Goal: Task Accomplishment & Management: Manage account settings

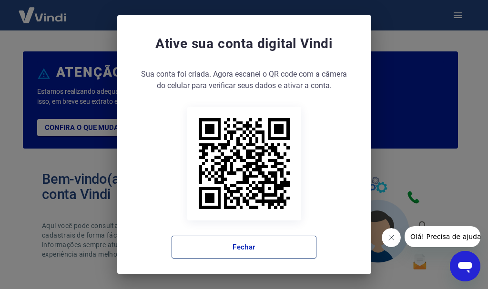
click at [250, 249] on button "Fechar" at bounding box center [244, 247] width 145 height 23
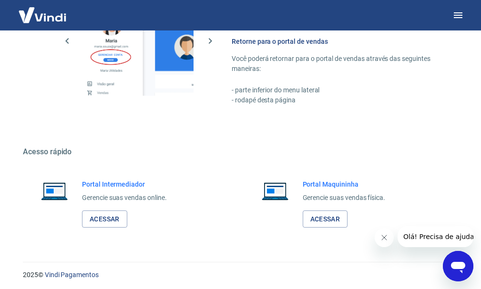
scroll to position [582, 0]
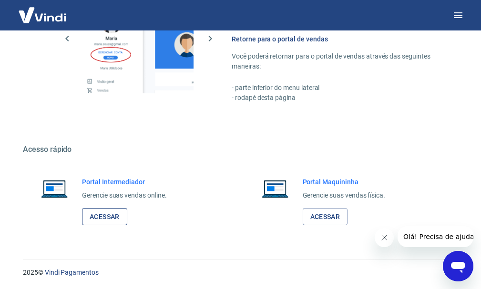
click at [116, 221] on link "Acessar" at bounding box center [104, 217] width 45 height 18
click at [107, 214] on link "Acessar" at bounding box center [104, 217] width 45 height 18
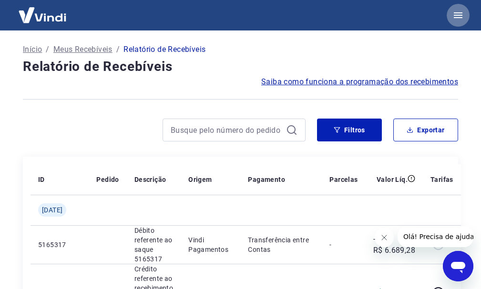
click at [454, 16] on icon "button" at bounding box center [457, 15] width 11 height 11
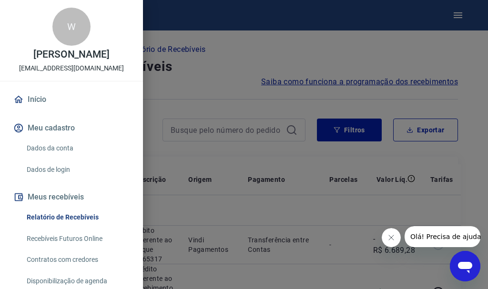
click at [217, 14] on div at bounding box center [244, 144] width 488 height 289
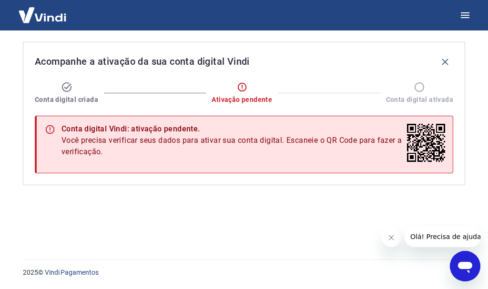
click at [422, 87] on icon at bounding box center [419, 87] width 11 height 11
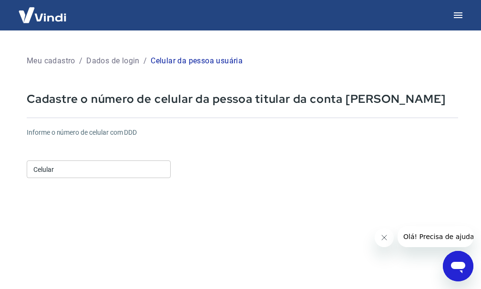
click at [91, 173] on input "Celular" at bounding box center [99, 170] width 144 height 18
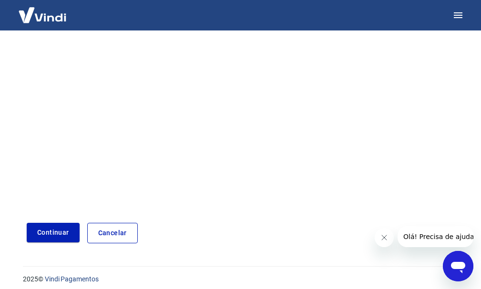
scroll to position [162, 0]
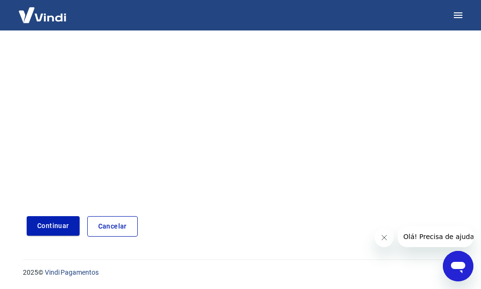
click at [36, 220] on button "Continuar" at bounding box center [53, 226] width 53 height 20
click at [54, 228] on button "Continuar" at bounding box center [53, 226] width 53 height 20
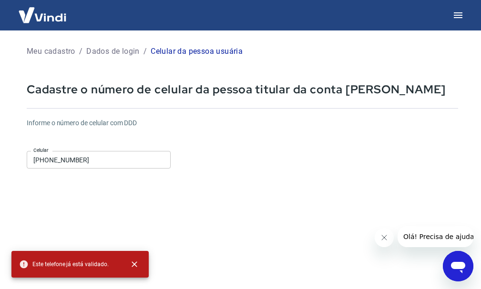
scroll to position [0, 0]
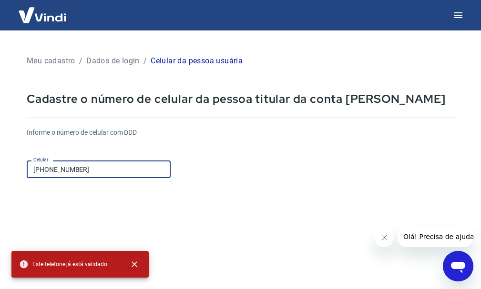
drag, startPoint x: 53, startPoint y: 172, endPoint x: 0, endPoint y: 164, distance: 54.0
click at [0, 167] on main "Meu cadastro / Dados de login / Celular da pessoa usuária Cadastre o número de …" at bounding box center [240, 160] width 481 height 259
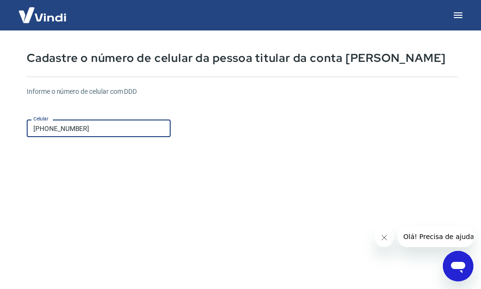
scroll to position [95, 0]
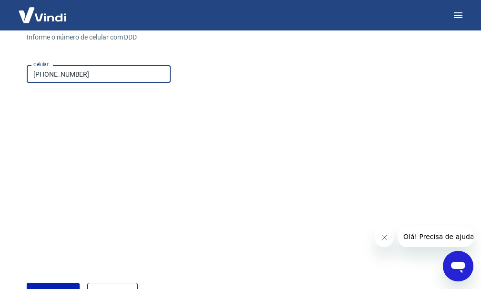
click at [46, 77] on input "(11) 4781-1920" at bounding box center [99, 74] width 144 height 18
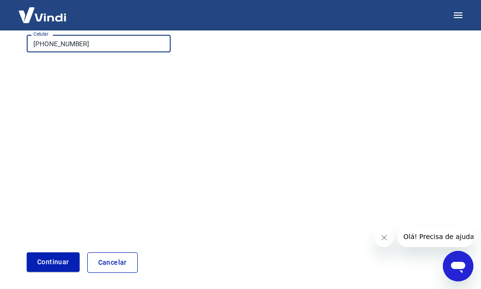
scroll to position [162, 0]
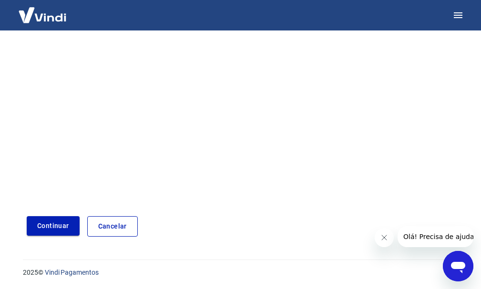
type input "(11) 94781-1920"
click at [50, 230] on button "Continuar" at bounding box center [53, 226] width 53 height 20
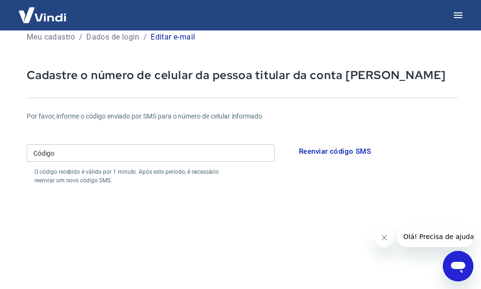
scroll to position [19, 0]
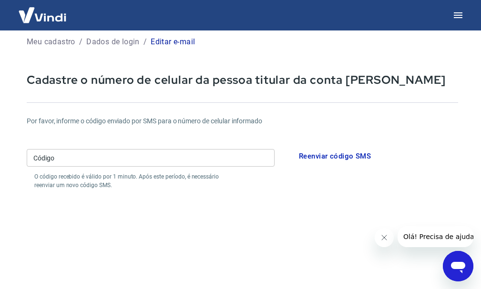
click at [78, 157] on input "Código" at bounding box center [151, 158] width 248 height 18
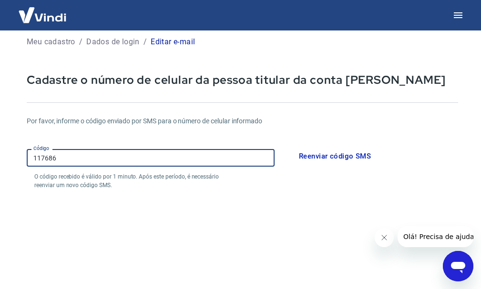
type input "117686"
